Goal: Transaction & Acquisition: Obtain resource

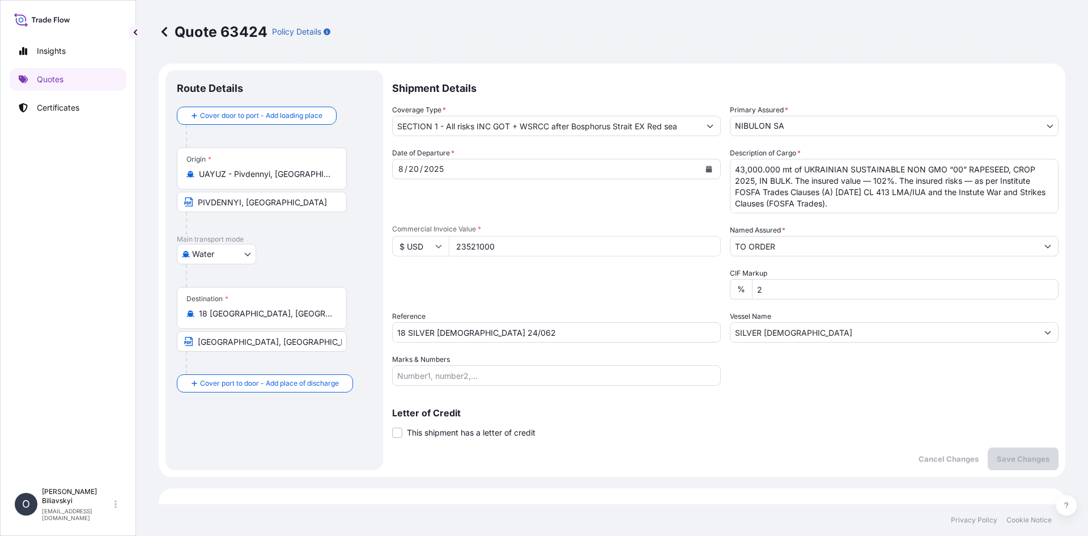
select select "Water"
select select "31538"
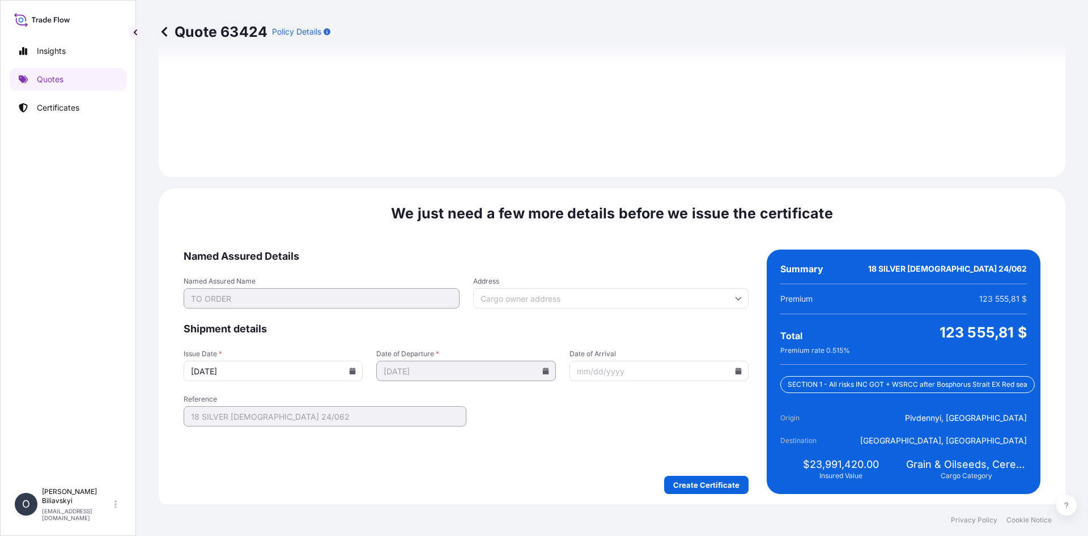
scroll to position [1375, 0]
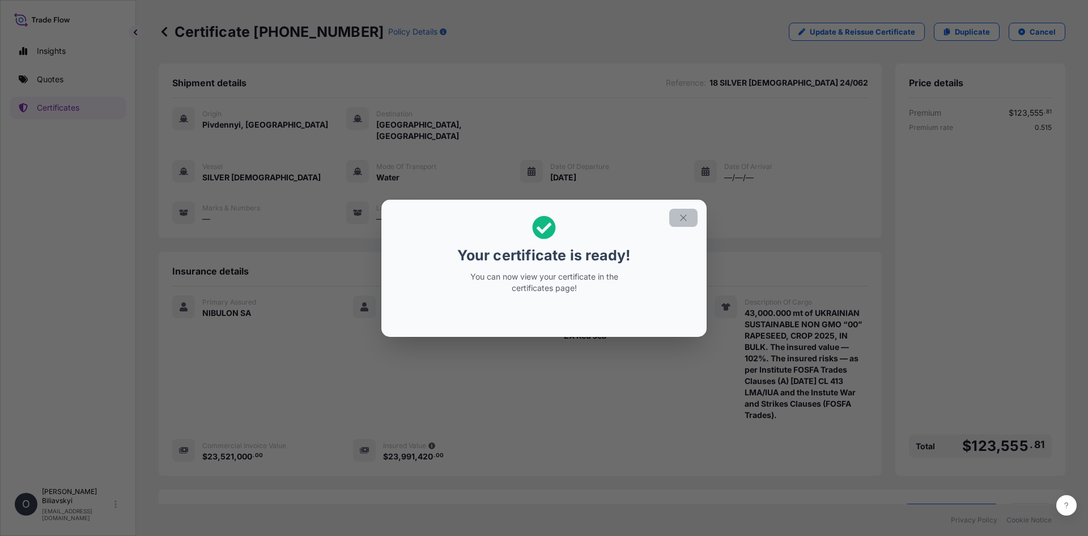
click at [693, 217] on button "button" at bounding box center [683, 218] width 28 height 18
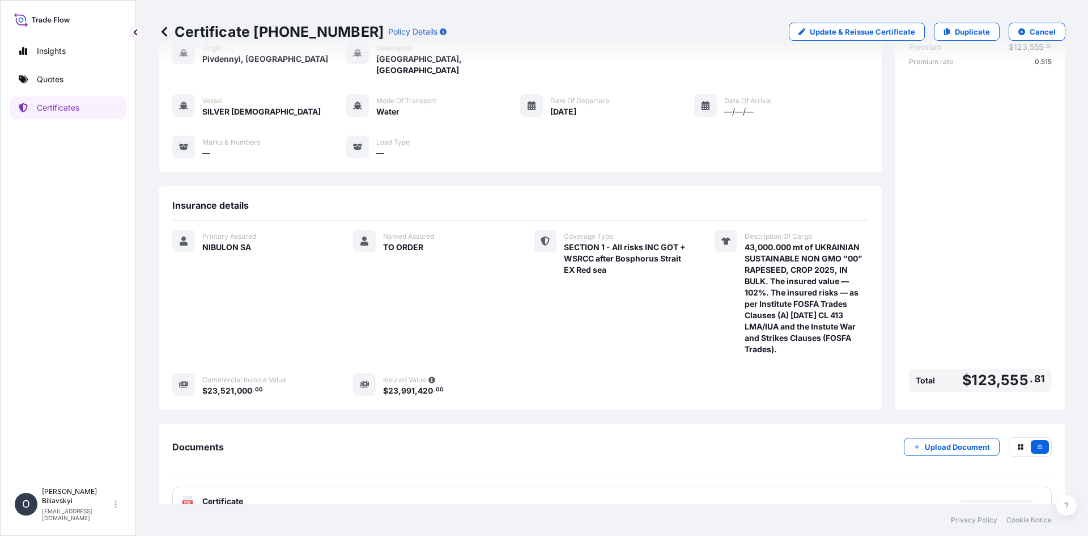
scroll to position [80, 0]
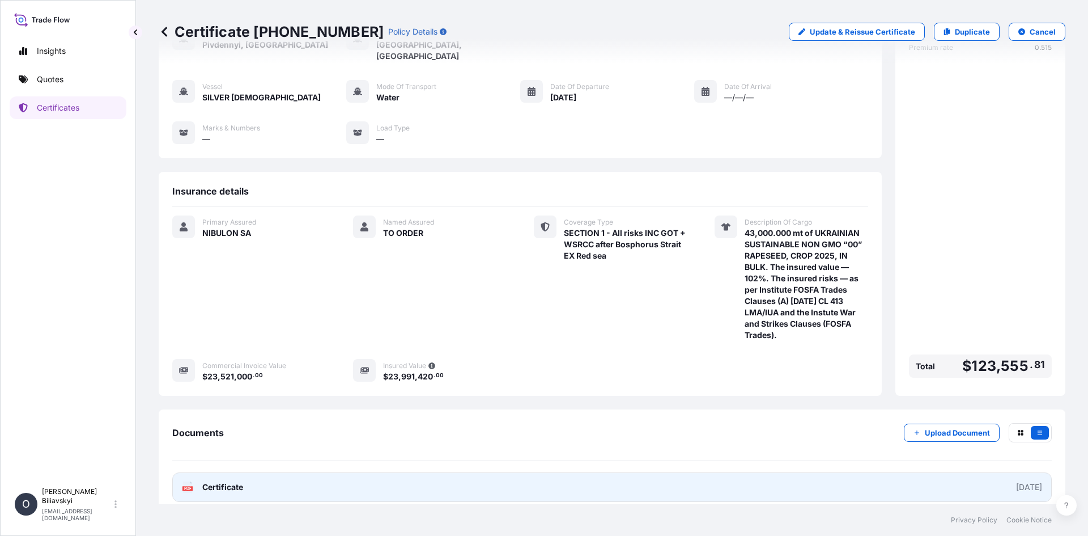
click at [329, 473] on link "PDF Certificate [DATE]" at bounding box center [612, 486] width 880 height 29
